Goal: Task Accomplishment & Management: Use online tool/utility

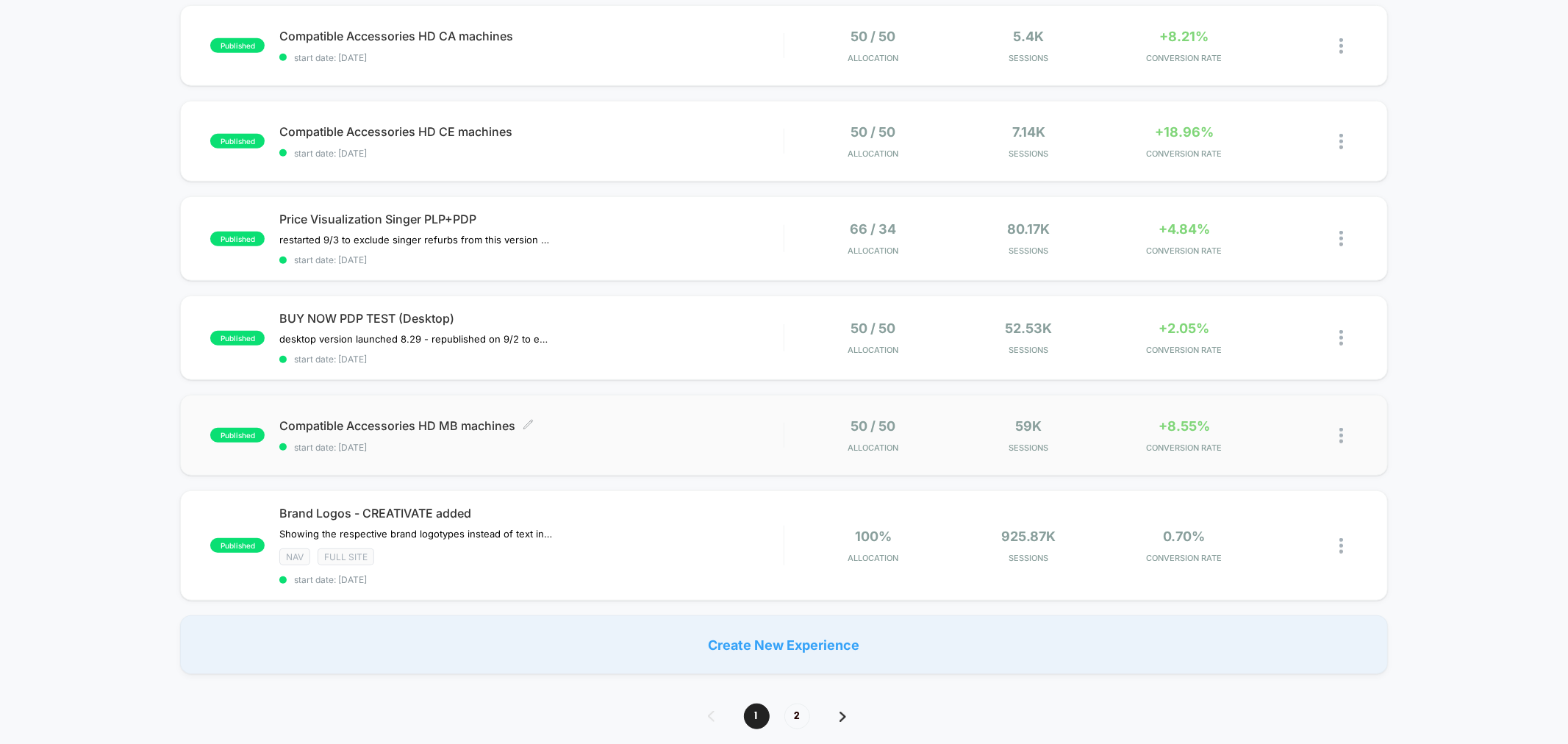
scroll to position [817, 0]
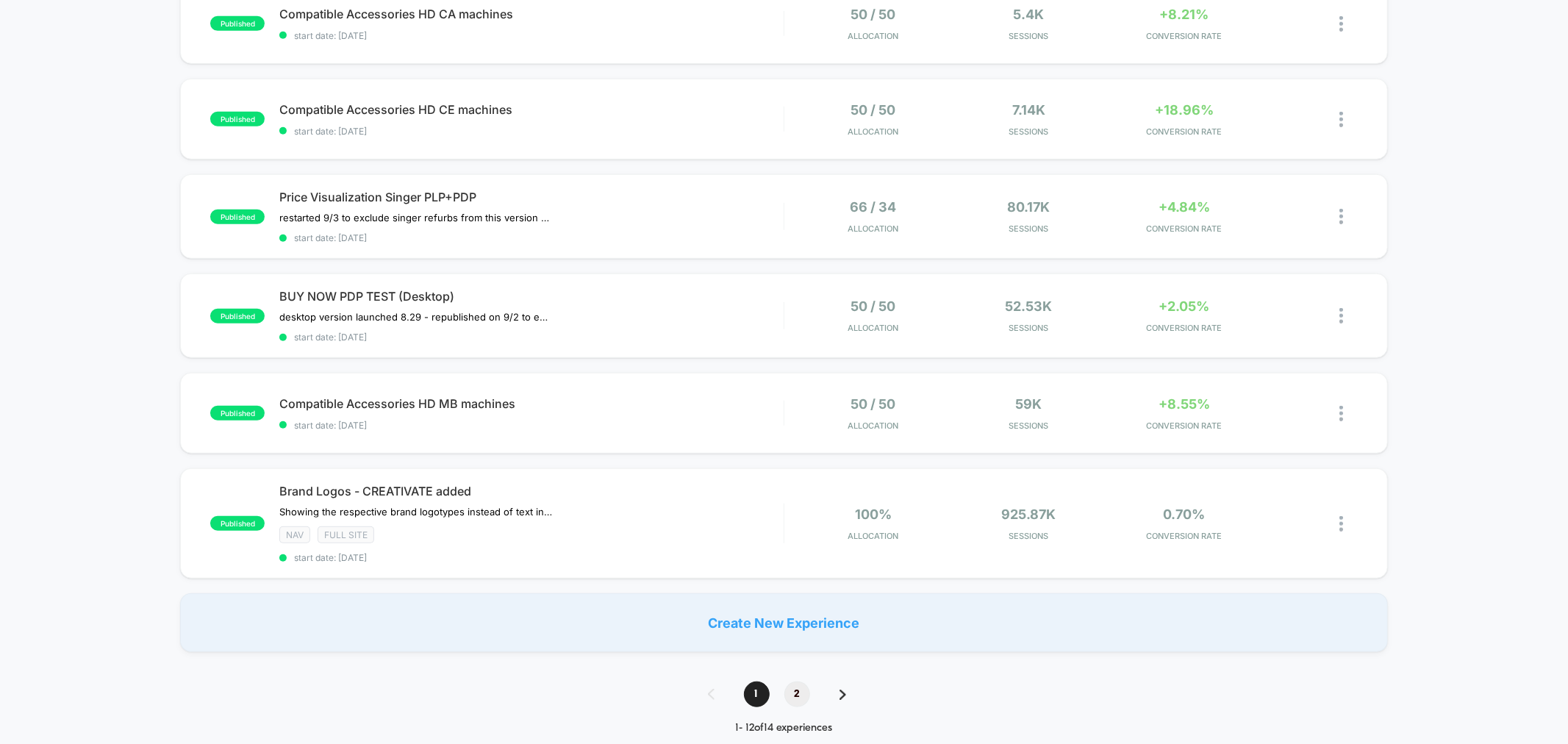
click at [794, 688] on span "2" at bounding box center [797, 694] width 26 height 26
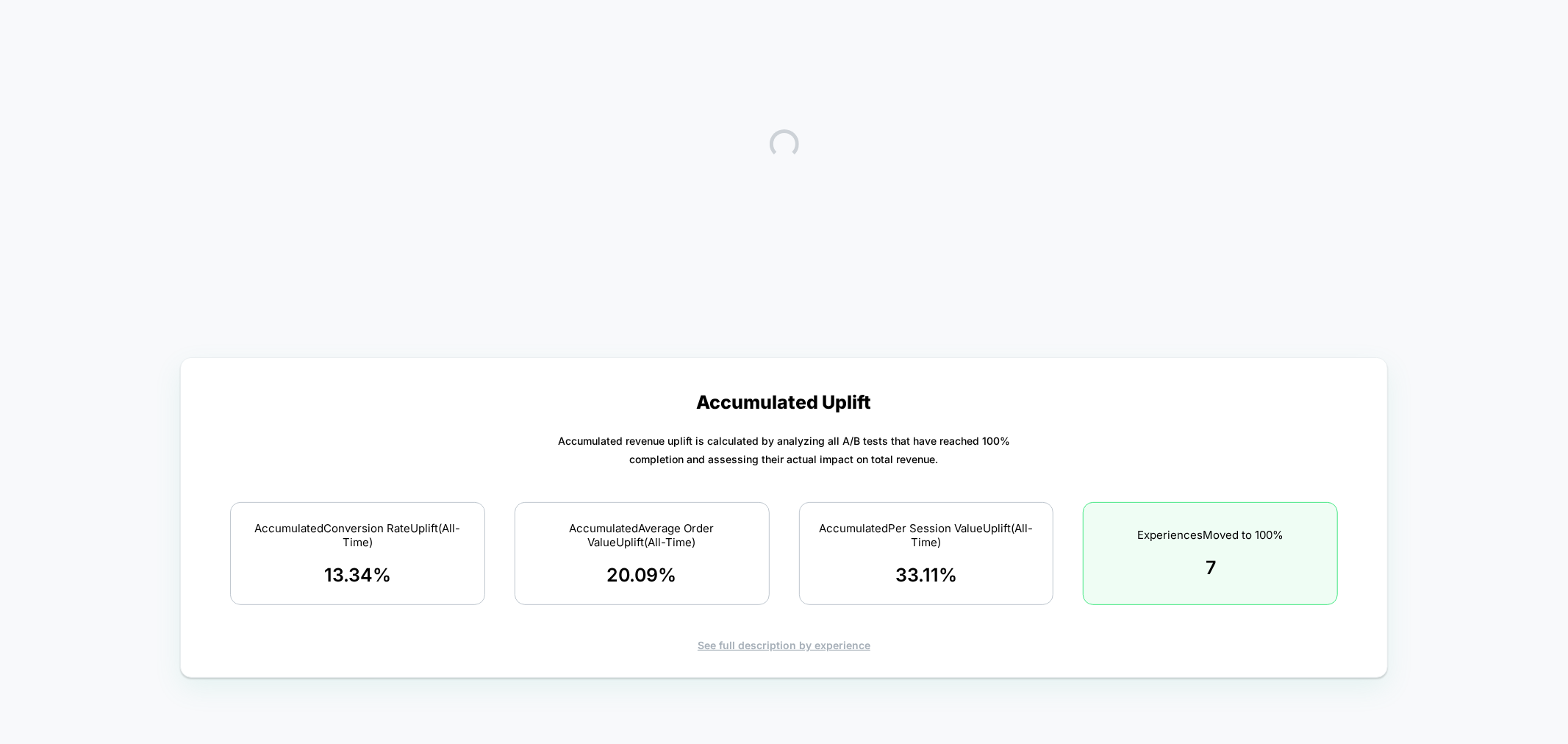
scroll to position [0, 0]
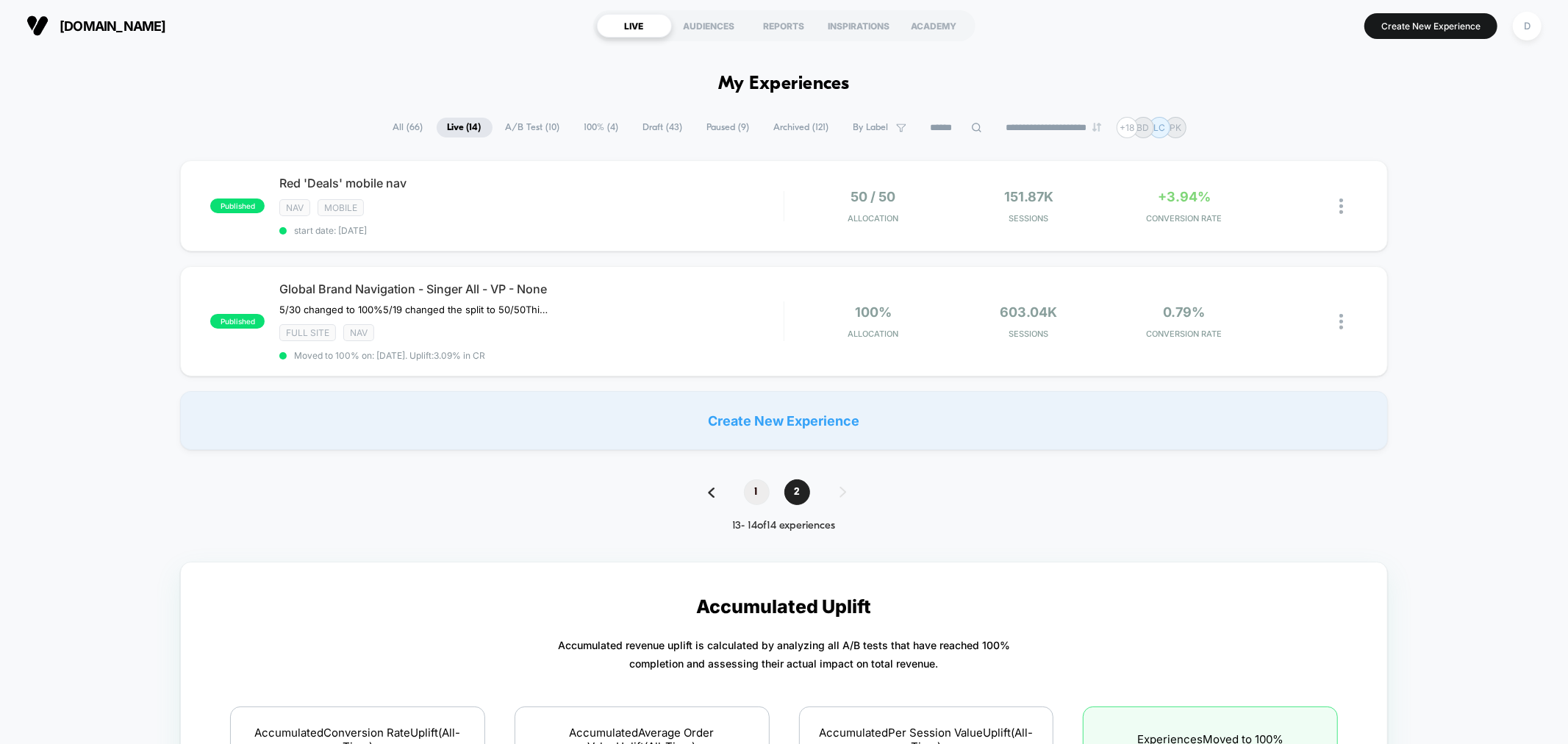
click at [752, 492] on span "1" at bounding box center [757, 492] width 26 height 26
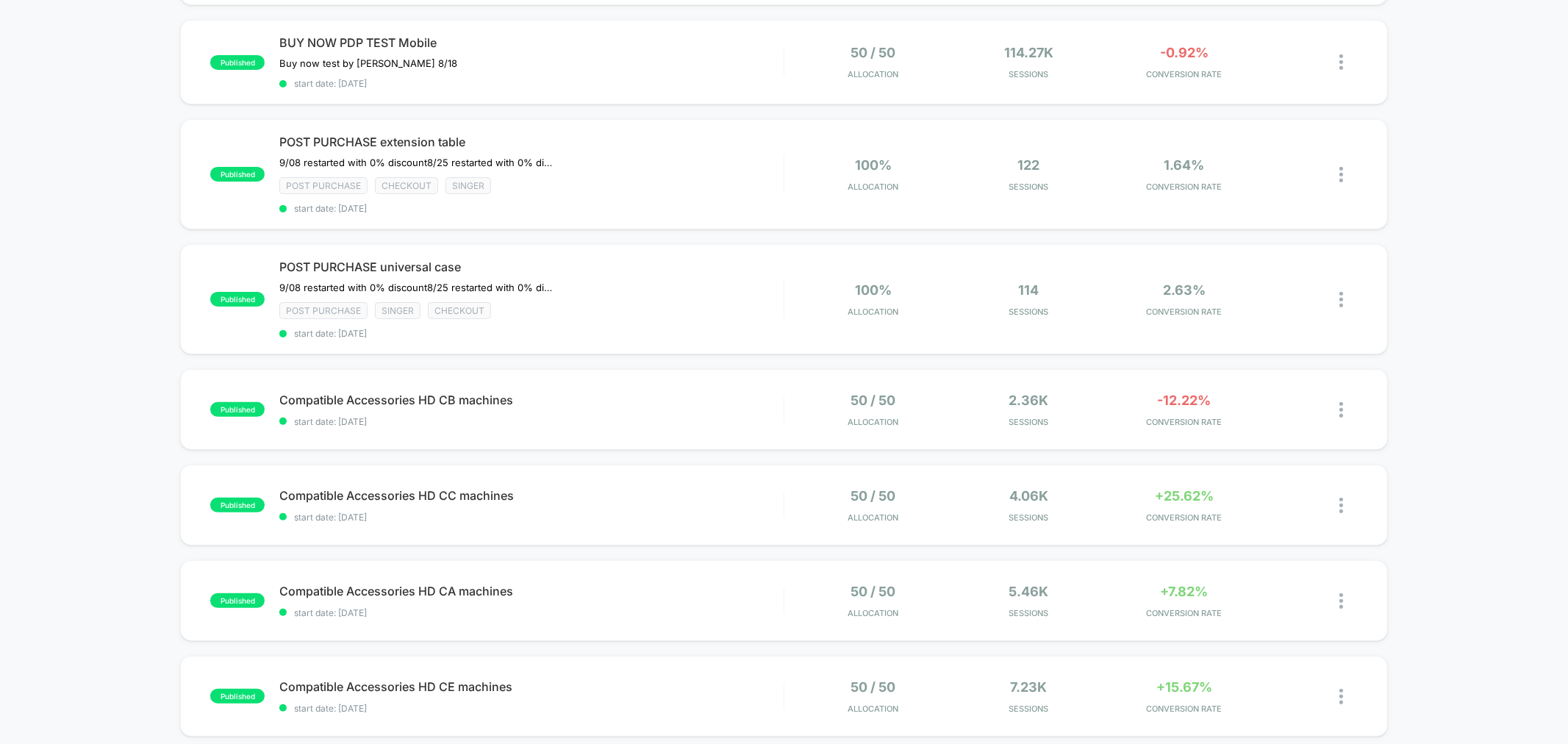
scroll to position [245, 0]
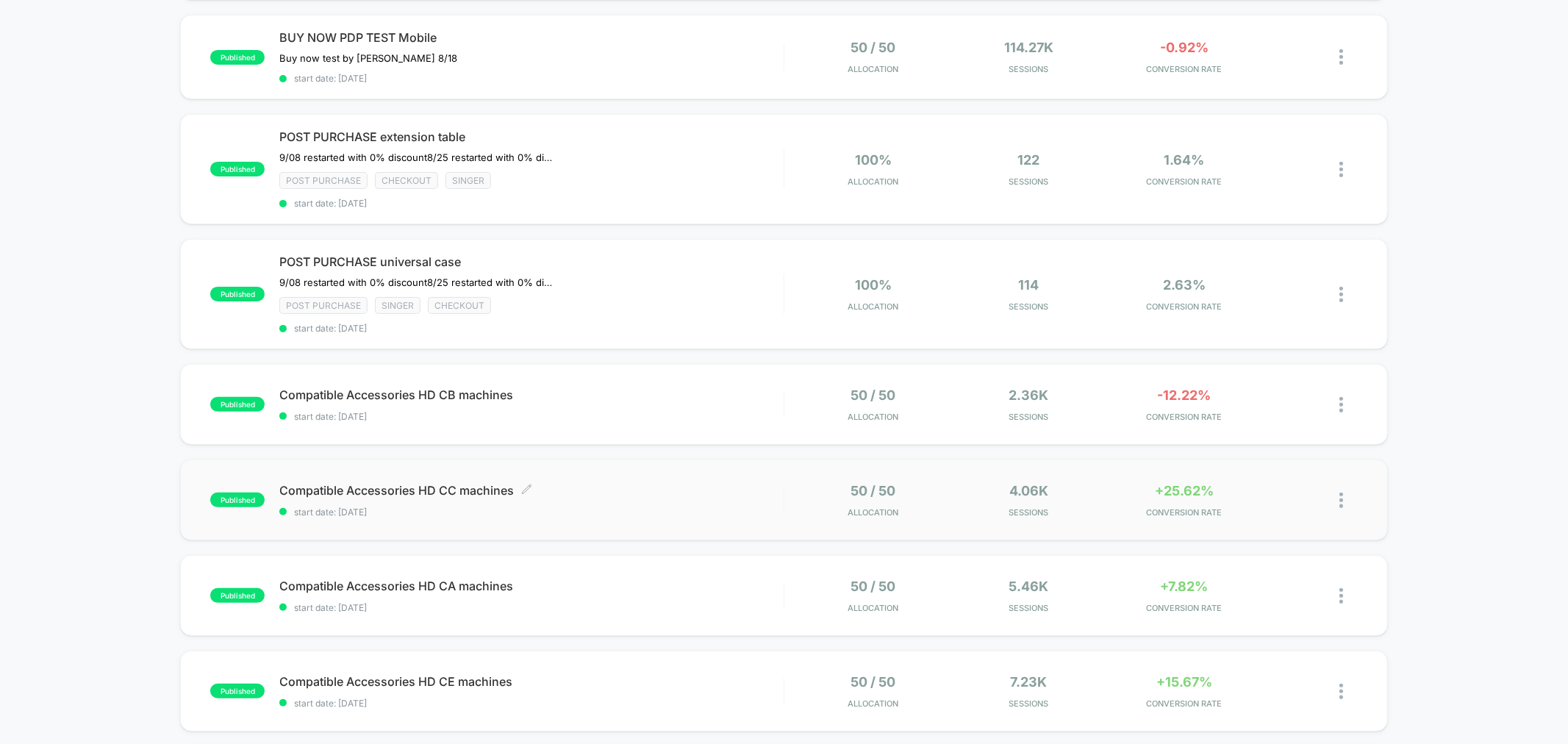
click at [751, 499] on div "Compatible Accessories HD CC machines Click to edit experience details Click to…" at bounding box center [531, 500] width 504 height 35
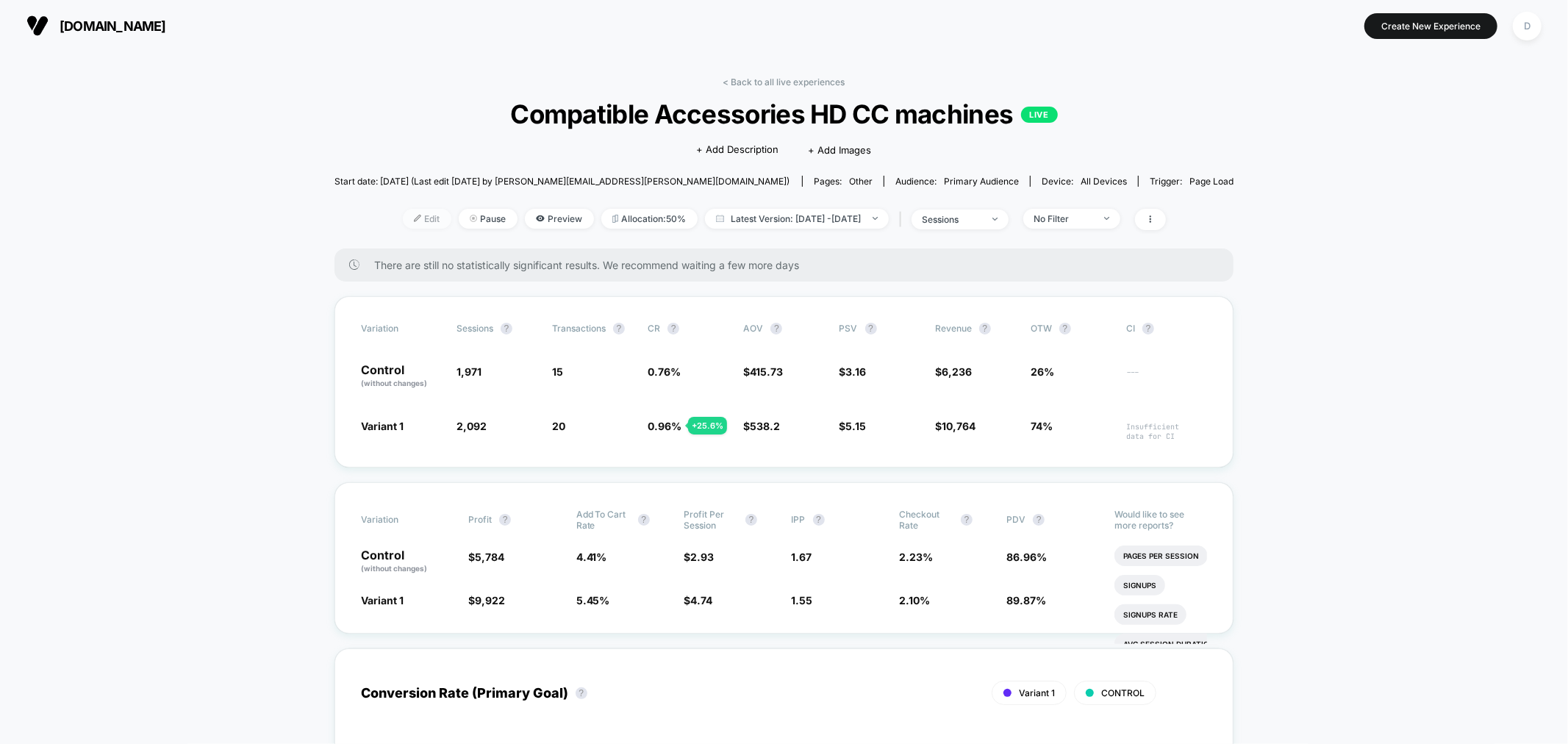
click at [414, 221] on img at bounding box center [417, 218] width 8 height 8
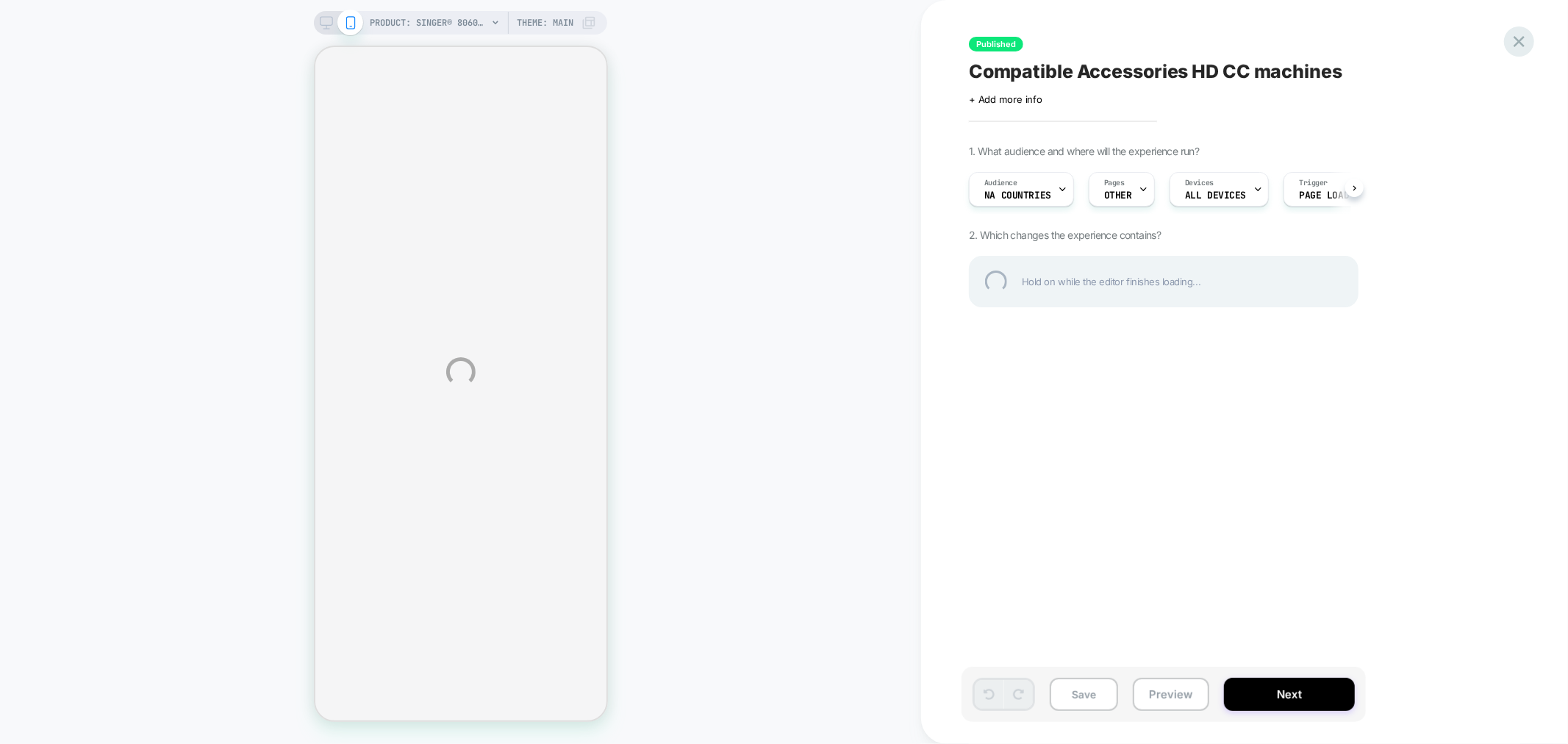
click at [1509, 46] on div at bounding box center [1518, 41] width 30 height 30
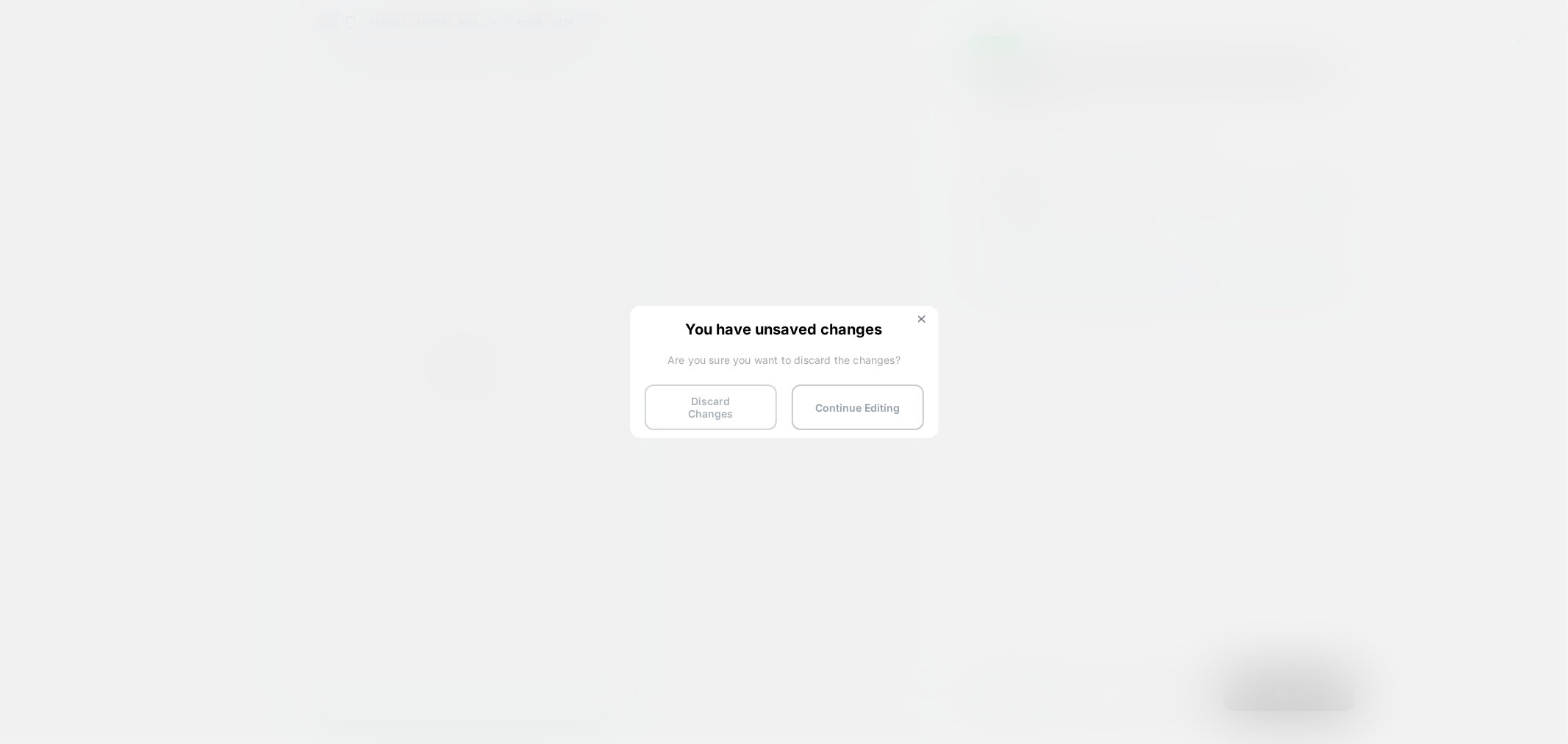
click at [760, 408] on button "Discard Changes" at bounding box center [711, 407] width 132 height 46
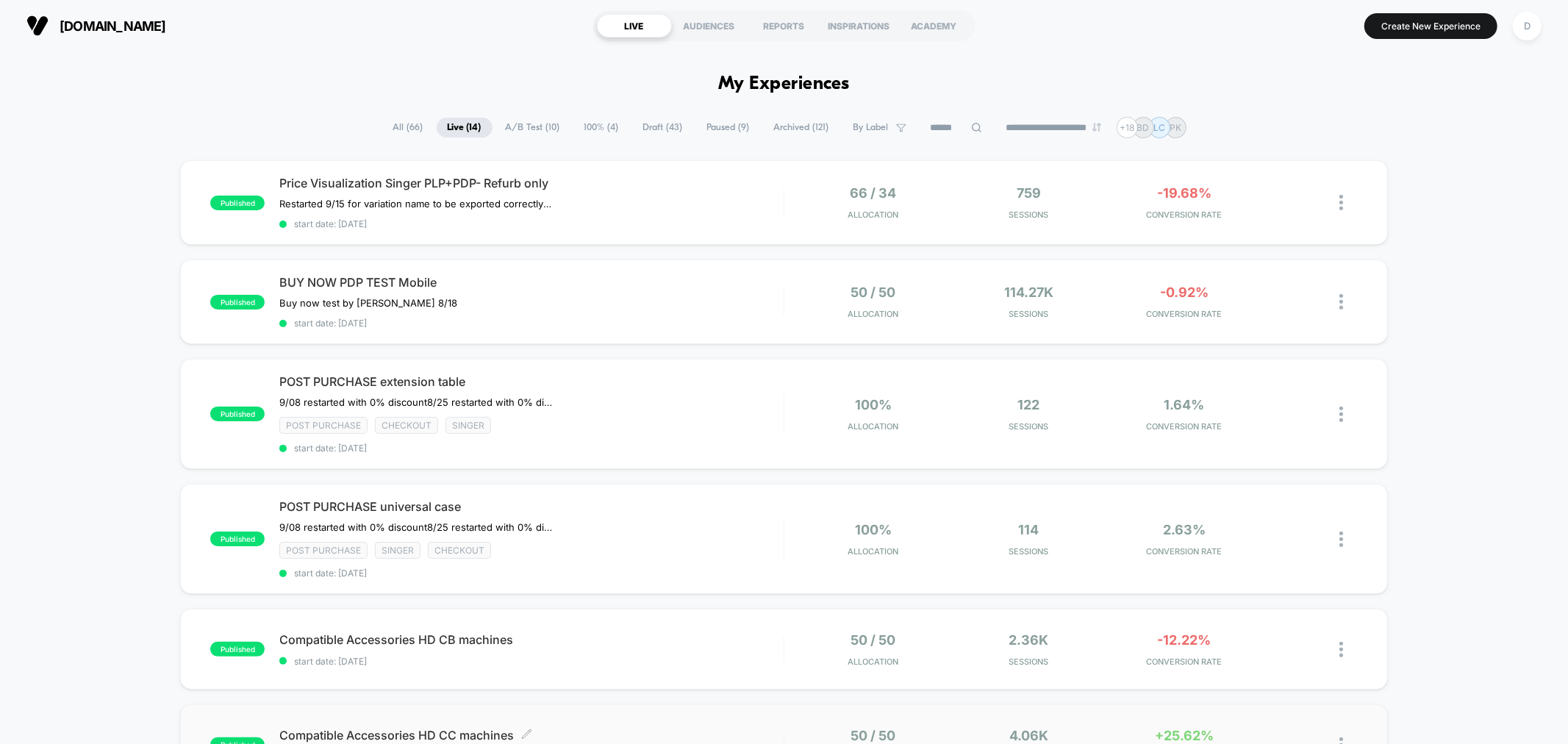
click at [772, 727] on span "Compatible Accessories HD CC machines Click to edit experience details" at bounding box center [531, 735] width 504 height 15
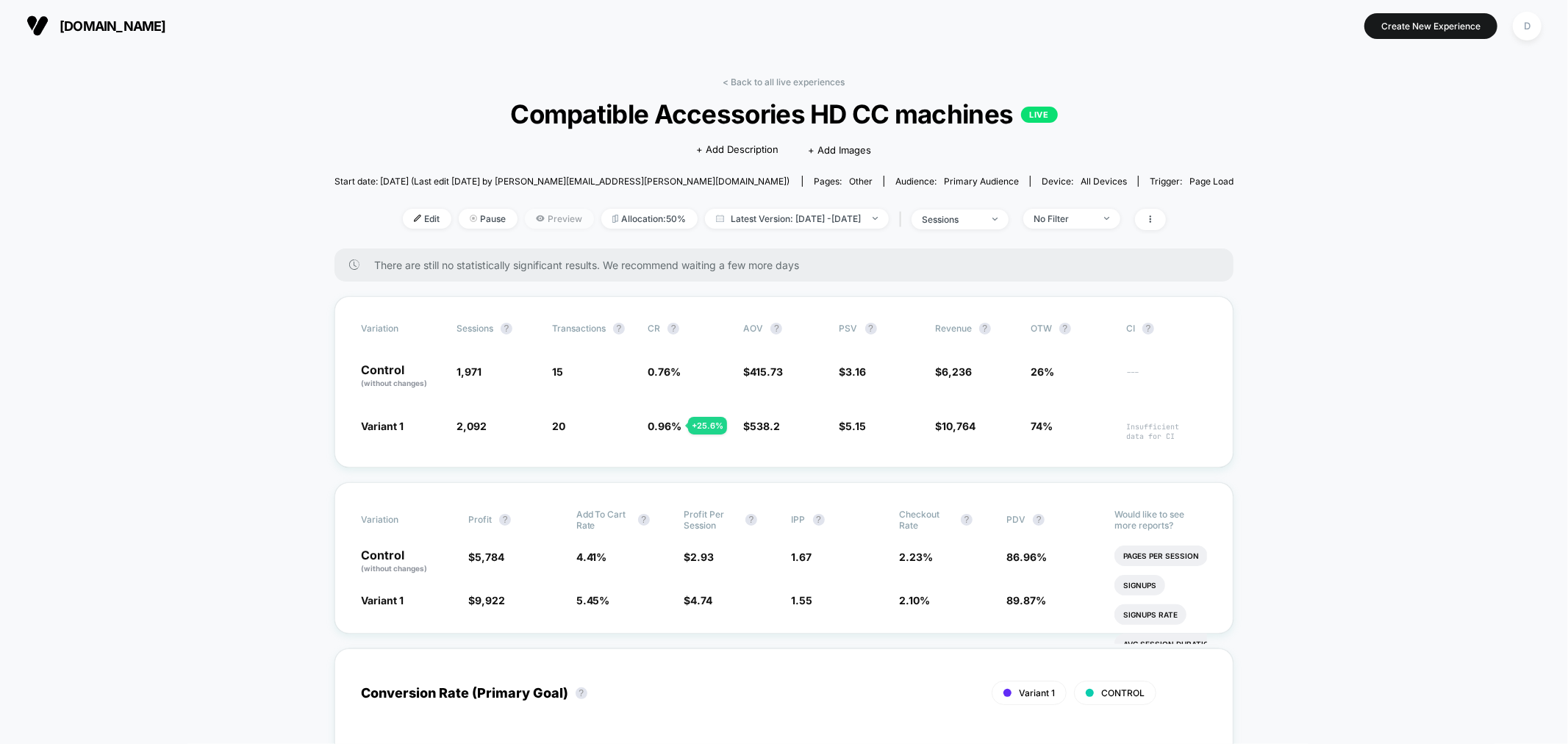
click at [531, 223] on span "Preview" at bounding box center [559, 218] width 69 height 20
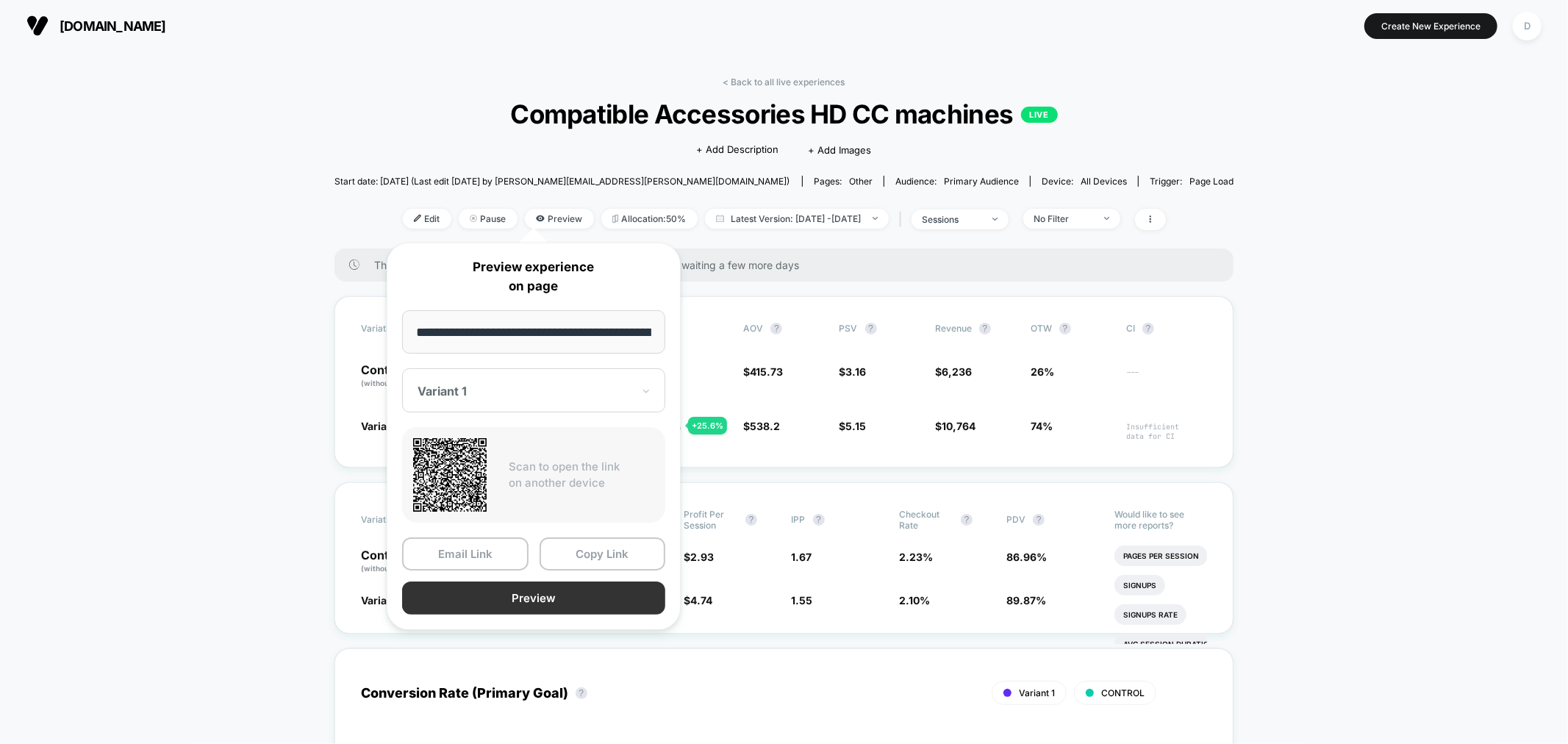
click at [441, 606] on button "Preview" at bounding box center [534, 598] width 263 height 33
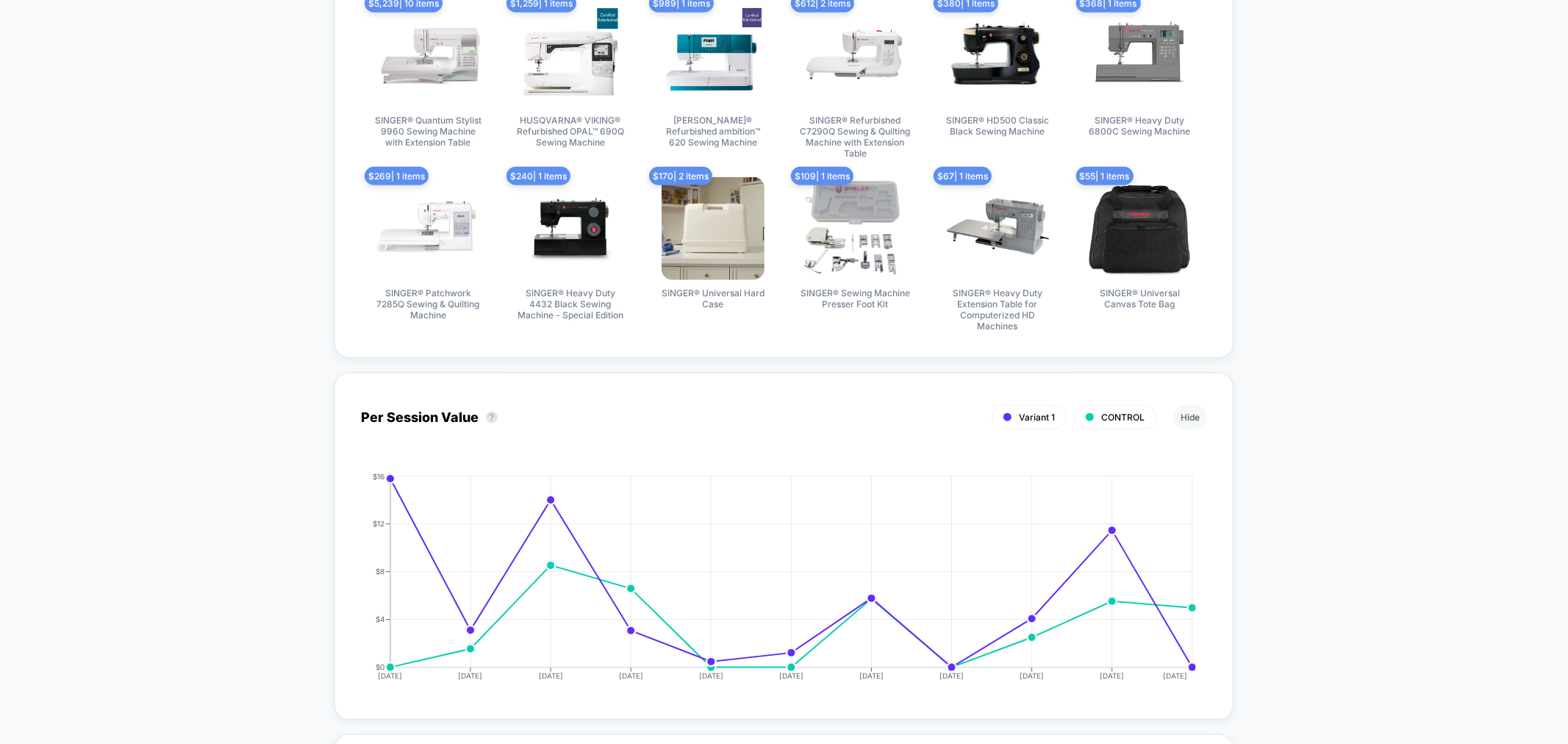
scroll to position [1116, 0]
